Goal: Navigation & Orientation: Go to known website

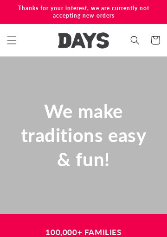
scroll to position [0, 167]
